Goal: Task Accomplishment & Management: Use online tool/utility

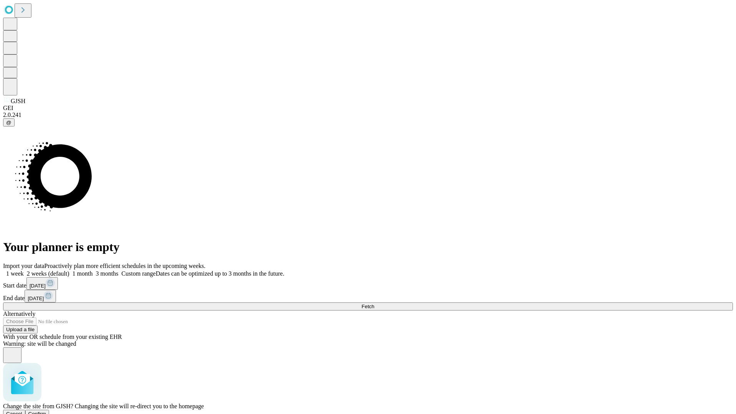
click at [46, 411] on span "Confirm" at bounding box center [37, 414] width 18 height 6
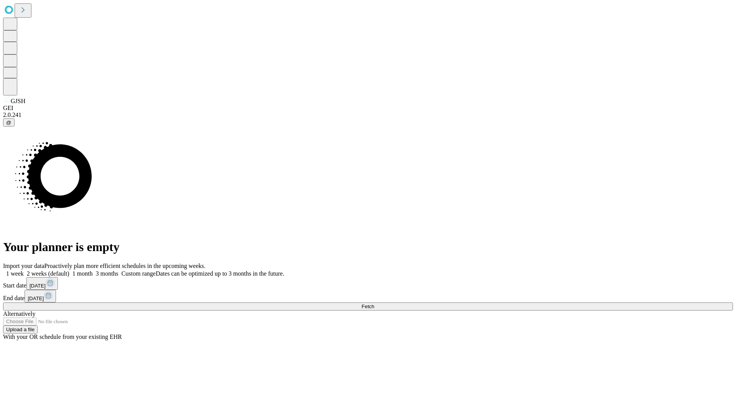
click at [69, 270] on label "2 weeks (default)" at bounding box center [47, 273] width 46 height 7
click at [374, 304] on span "Fetch" at bounding box center [368, 307] width 13 height 6
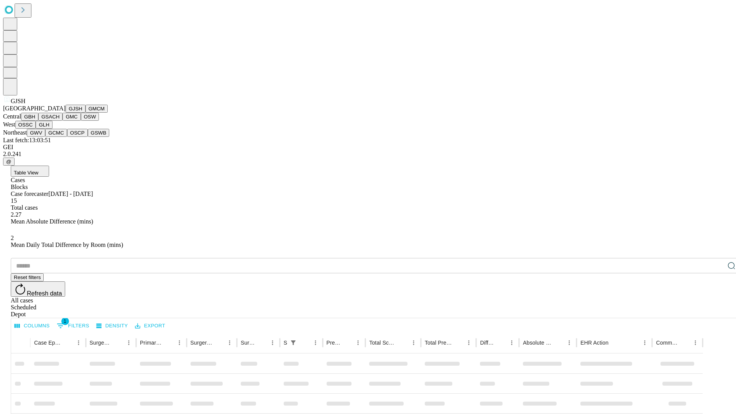
click at [85, 113] on button "GMCM" at bounding box center [96, 109] width 22 height 8
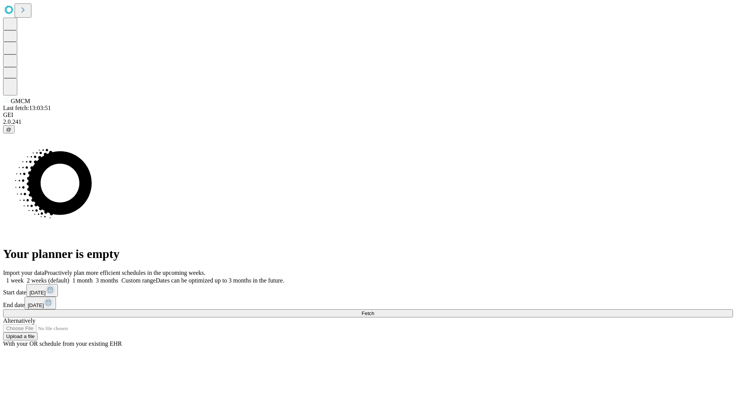
click at [69, 277] on label "2 weeks (default)" at bounding box center [47, 280] width 46 height 7
click at [374, 311] on span "Fetch" at bounding box center [368, 314] width 13 height 6
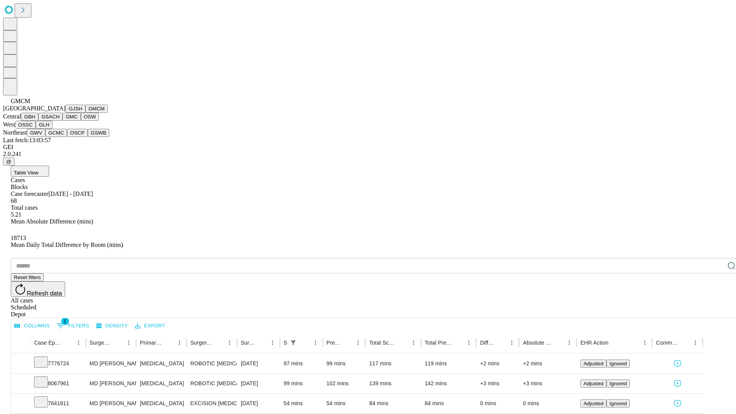
click at [38, 121] on button "GBH" at bounding box center [29, 117] width 17 height 8
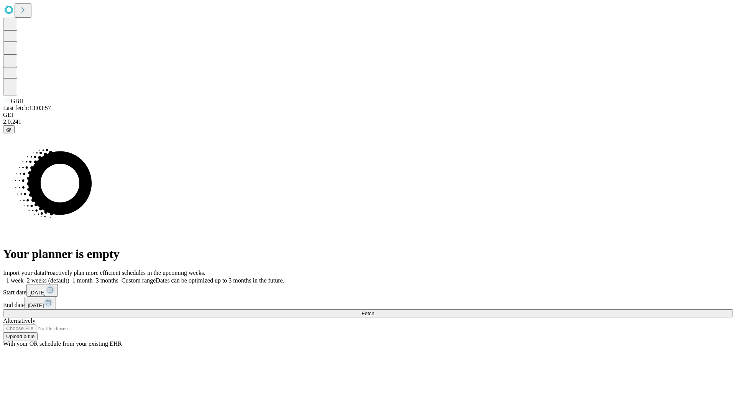
click at [69, 277] on label "2 weeks (default)" at bounding box center [47, 280] width 46 height 7
click at [374, 311] on span "Fetch" at bounding box center [368, 314] width 13 height 6
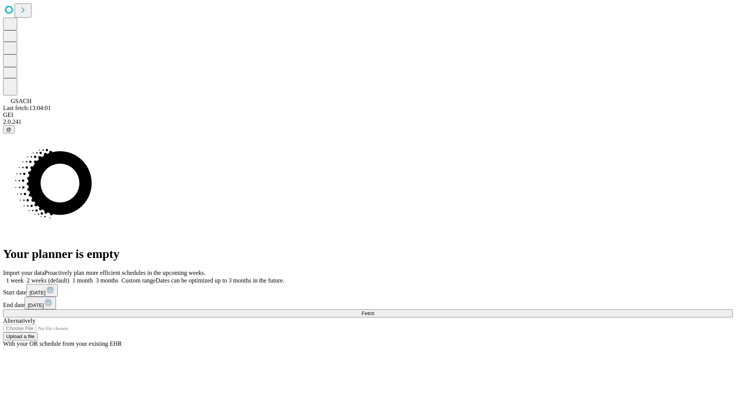
click at [69, 277] on label "2 weeks (default)" at bounding box center [47, 280] width 46 height 7
click at [374, 311] on span "Fetch" at bounding box center [368, 314] width 13 height 6
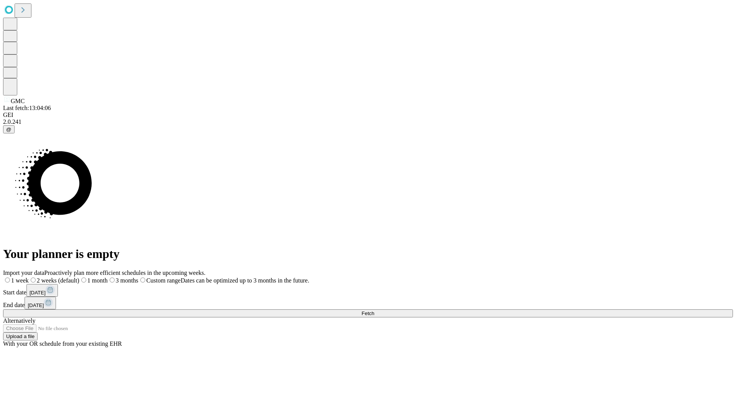
click at [79, 277] on label "2 weeks (default)" at bounding box center [54, 280] width 51 height 7
click at [374, 311] on span "Fetch" at bounding box center [368, 314] width 13 height 6
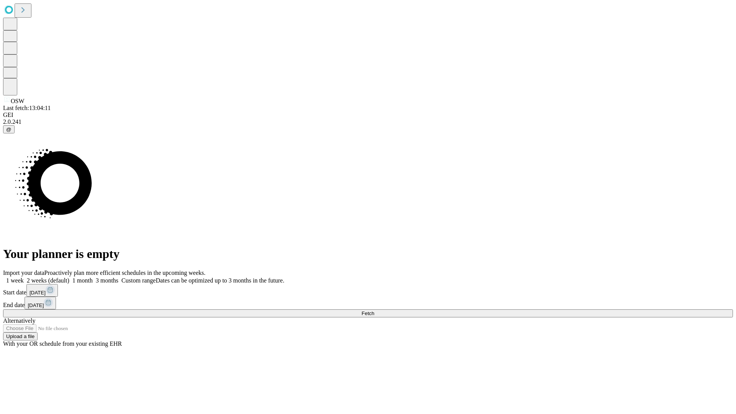
click at [69, 277] on label "2 weeks (default)" at bounding box center [47, 280] width 46 height 7
click at [374, 311] on span "Fetch" at bounding box center [368, 314] width 13 height 6
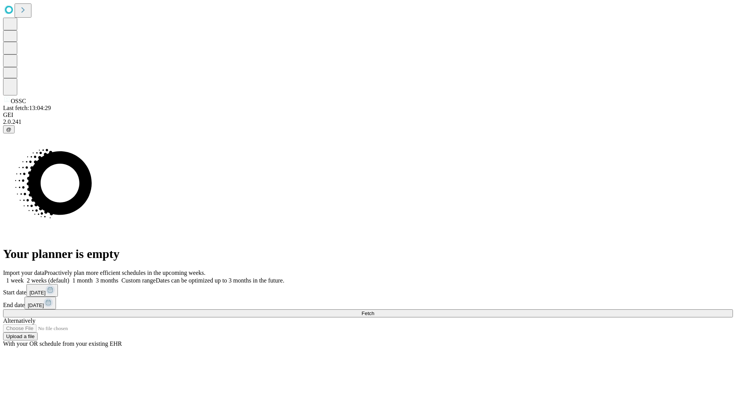
click at [69, 277] on label "2 weeks (default)" at bounding box center [47, 280] width 46 height 7
click at [374, 311] on span "Fetch" at bounding box center [368, 314] width 13 height 6
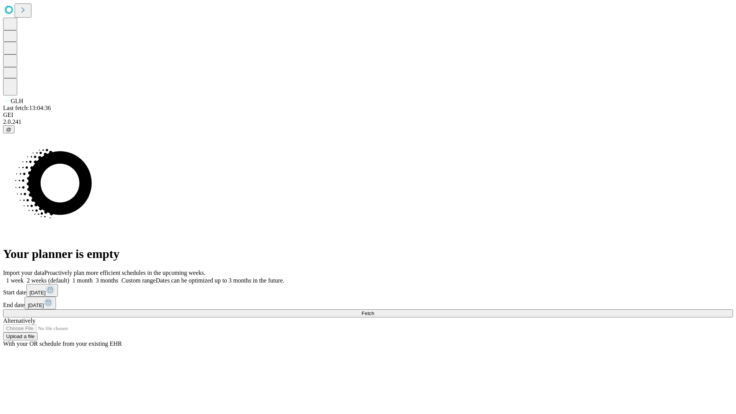
click at [69, 277] on label "2 weeks (default)" at bounding box center [47, 280] width 46 height 7
click at [374, 311] on span "Fetch" at bounding box center [368, 314] width 13 height 6
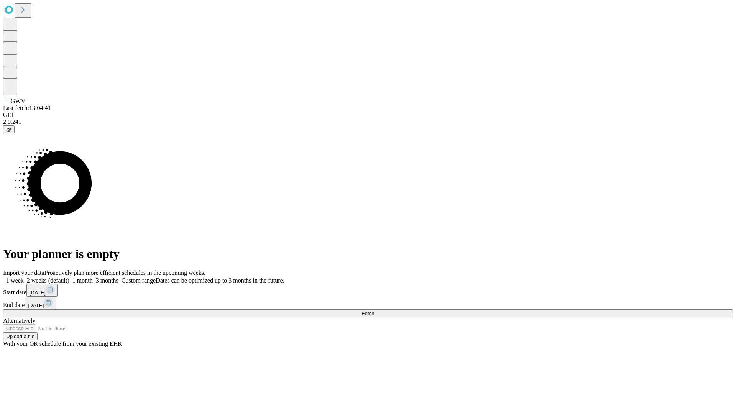
click at [374, 311] on span "Fetch" at bounding box center [368, 314] width 13 height 6
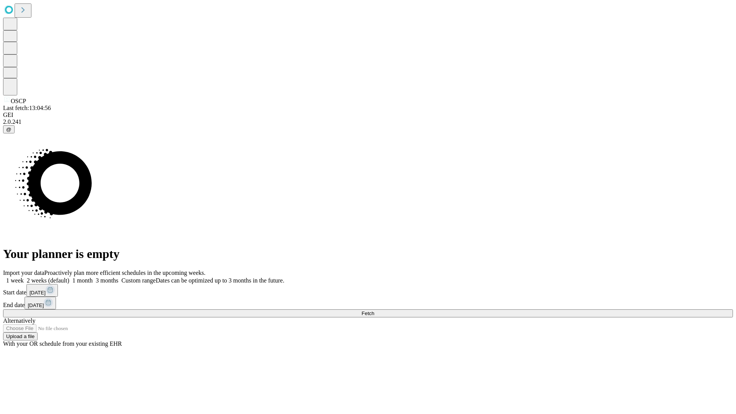
click at [69, 277] on label "2 weeks (default)" at bounding box center [47, 280] width 46 height 7
click at [374, 311] on span "Fetch" at bounding box center [368, 314] width 13 height 6
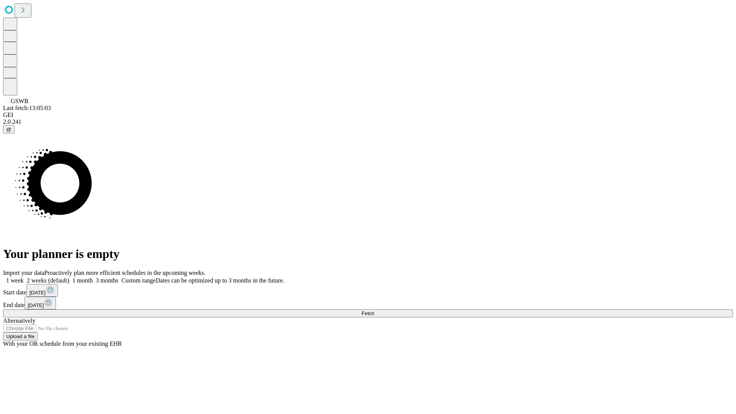
click at [69, 277] on label "2 weeks (default)" at bounding box center [47, 280] width 46 height 7
click at [374, 311] on span "Fetch" at bounding box center [368, 314] width 13 height 6
